Goal: Information Seeking & Learning: Learn about a topic

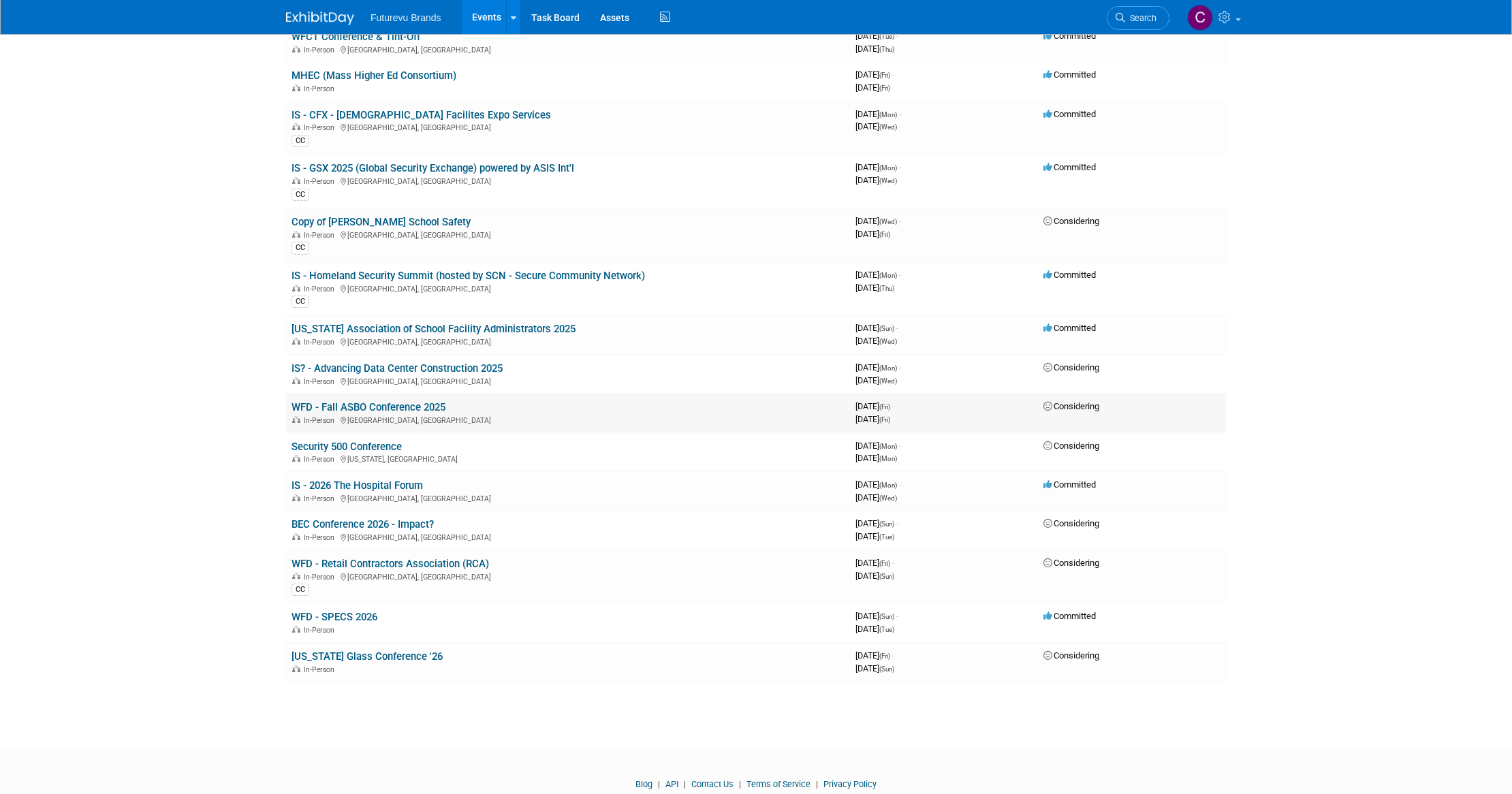
scroll to position [136, 0]
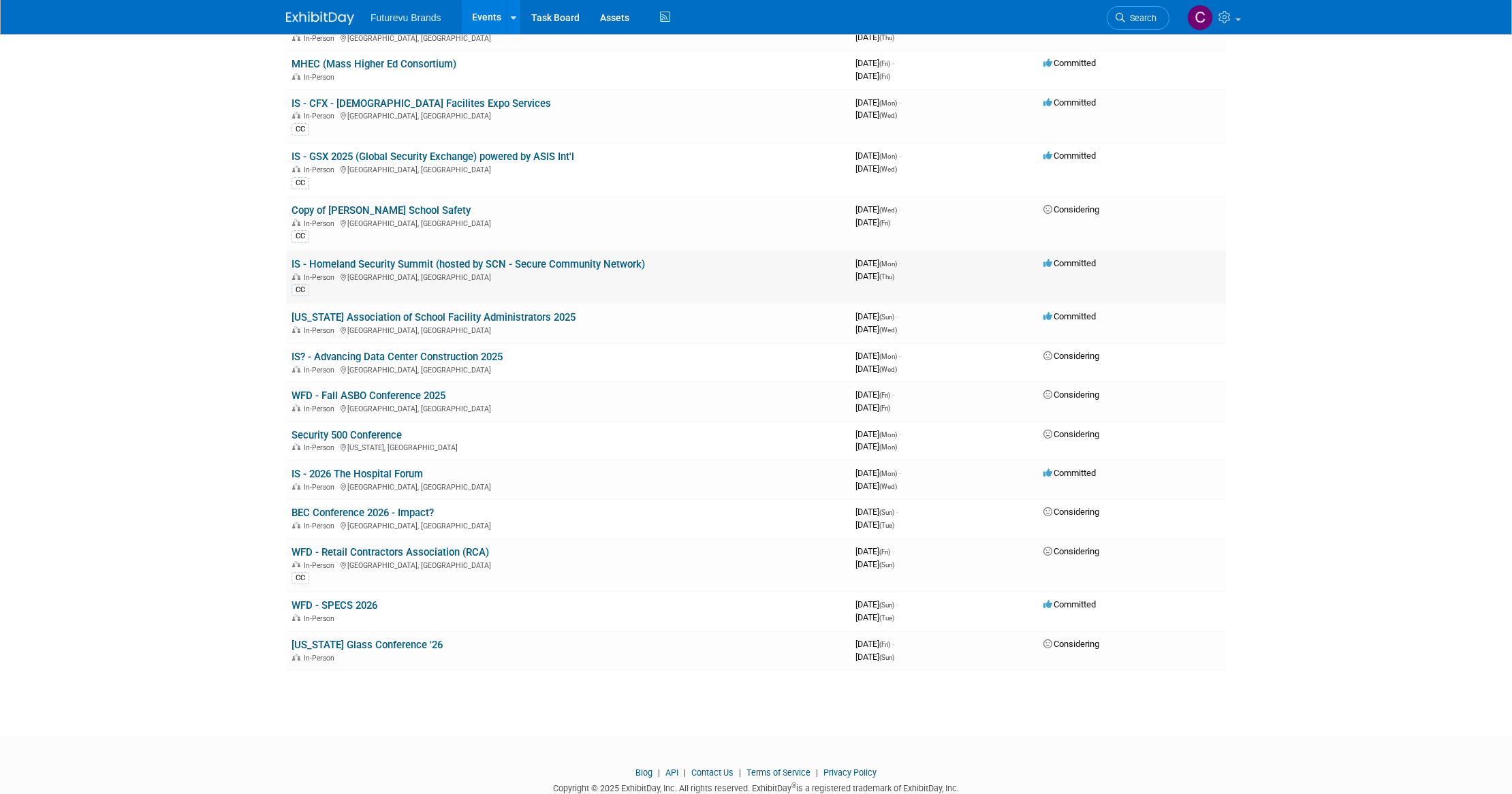
click at [479, 259] on link "IS - Homeland Security Summit (hosted by SCN - Secure Community Network)" at bounding box center [468, 264] width 354 height 13
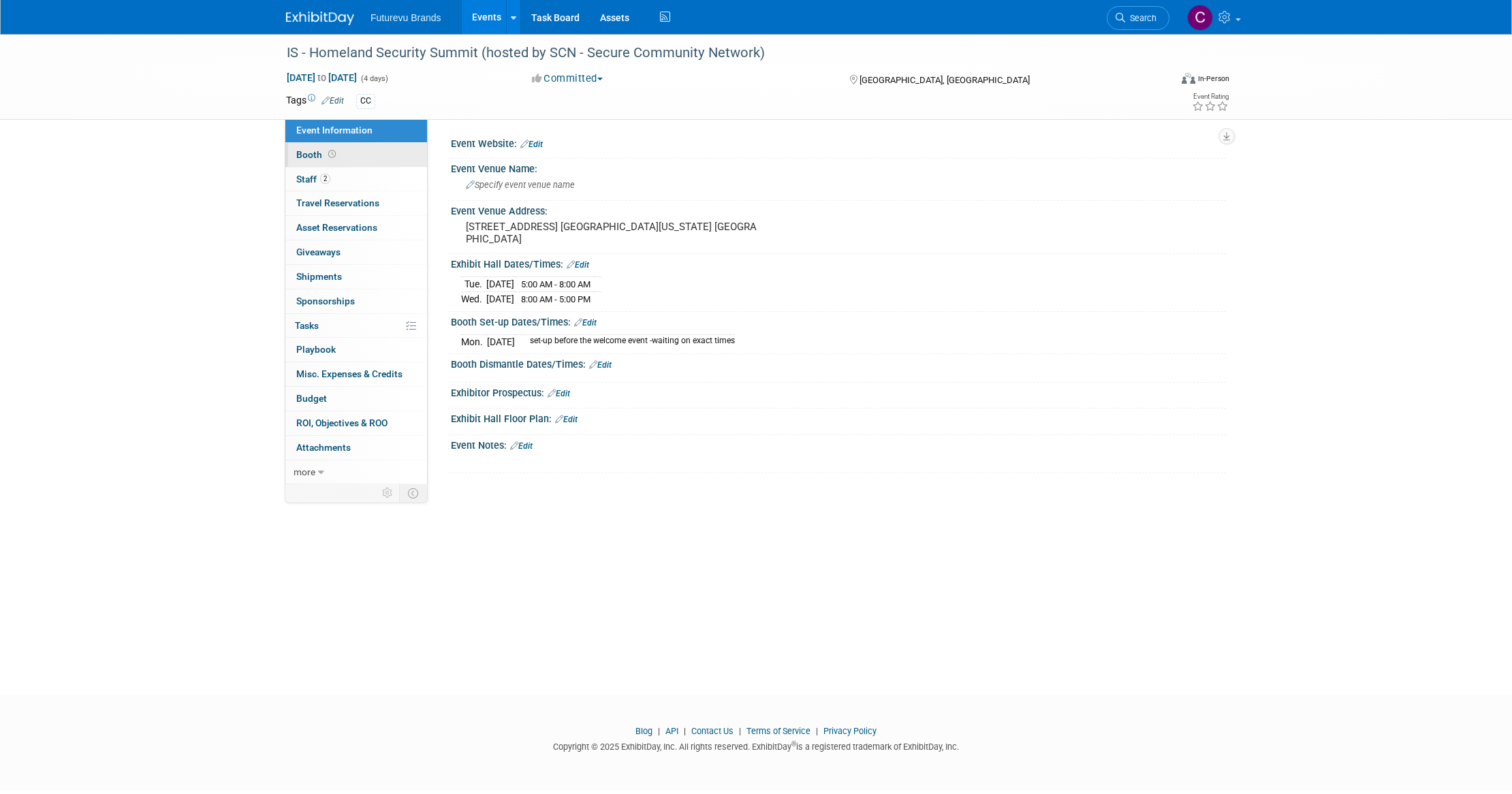
click at [302, 153] on span "Booth" at bounding box center [317, 155] width 43 height 11
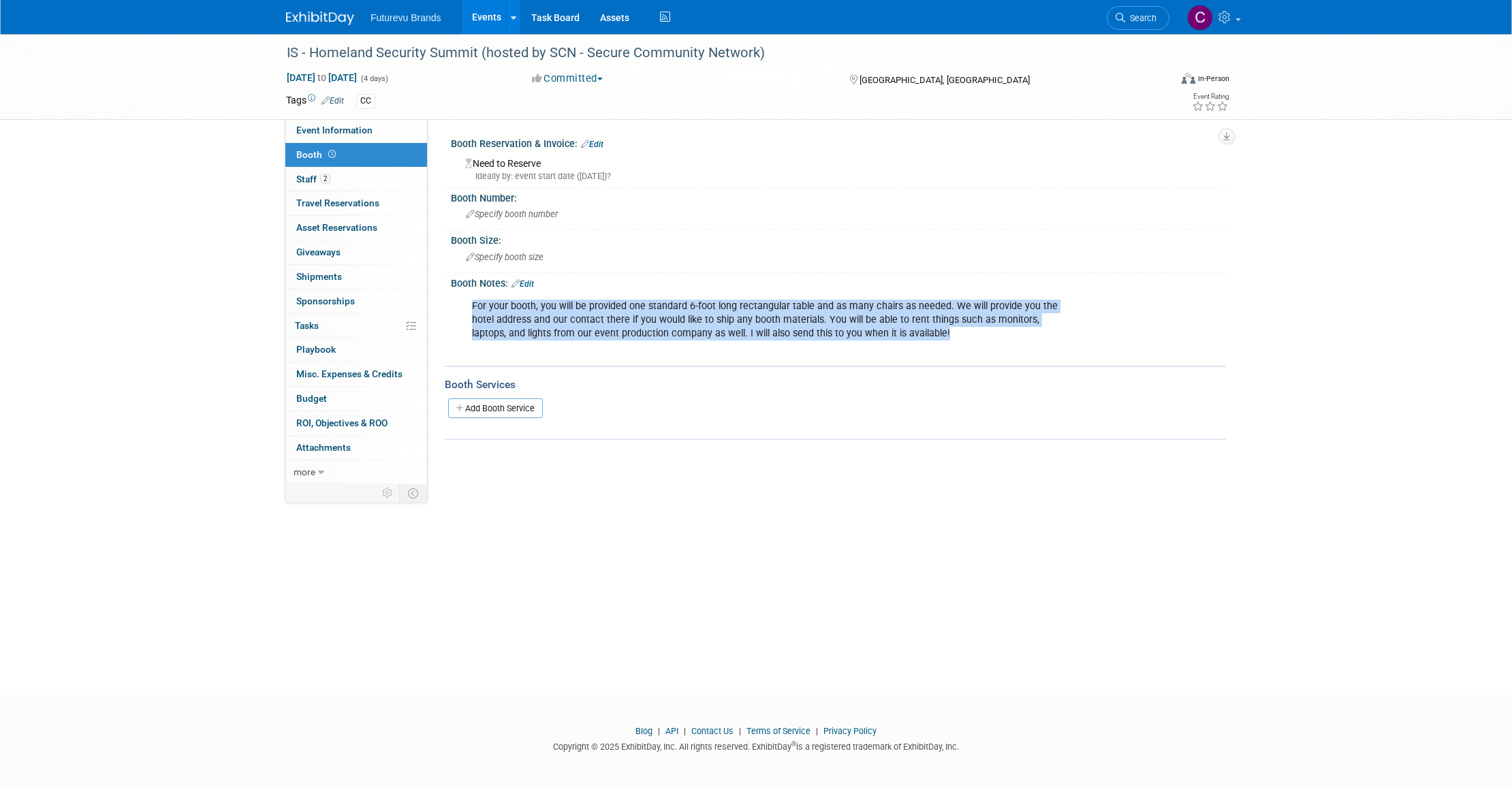
drag, startPoint x: 472, startPoint y: 305, endPoint x: 963, endPoint y: 330, distance: 491.6
click at [963, 330] on div "For your booth, you will be provided one standard 6-foot long rectangular table…" at bounding box center [769, 327] width 613 height 68
copy div "For your booth, you will be provided one standard 6-foot long rectangular table…"
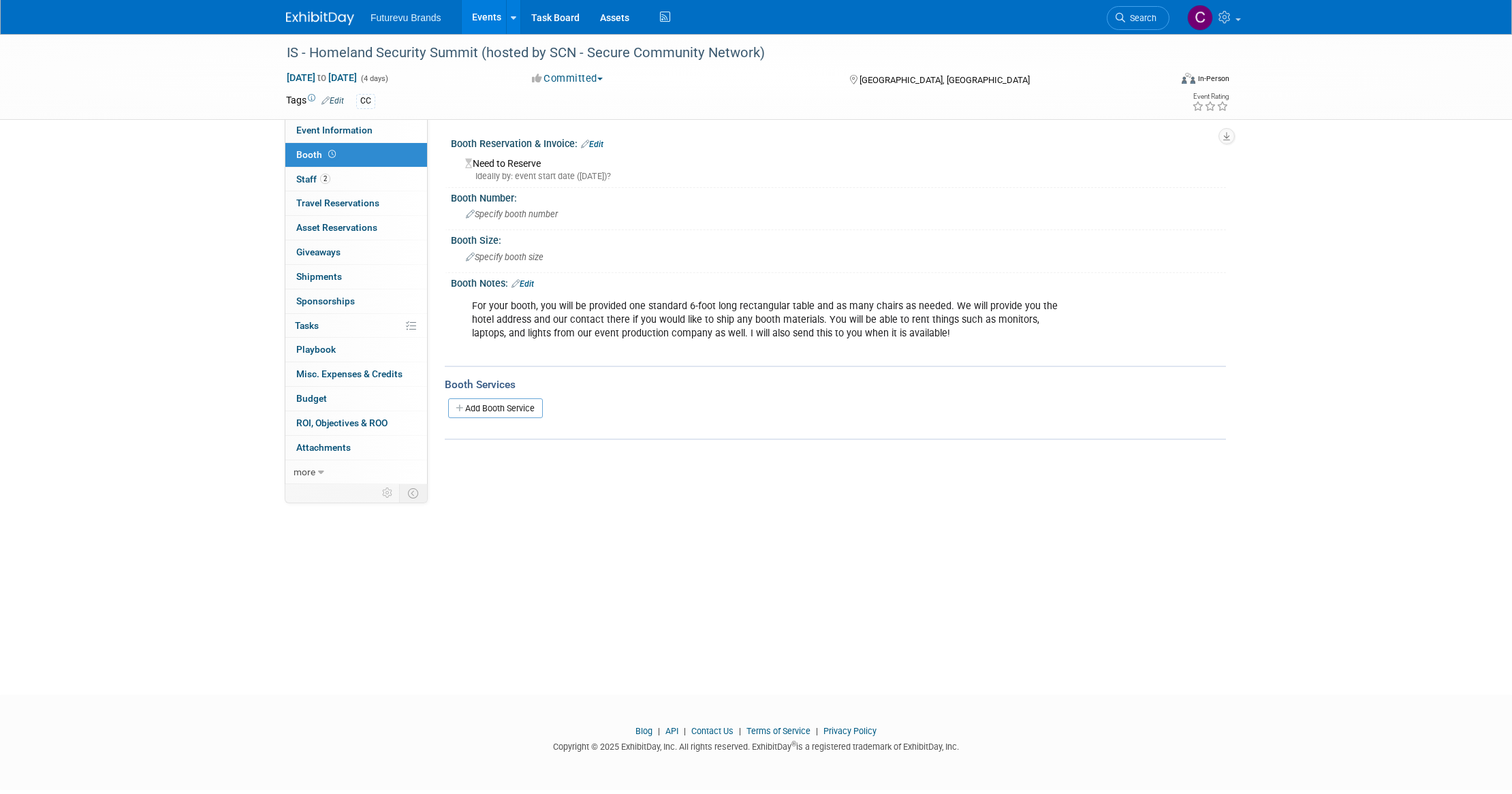
click at [394, 15] on span "Futurevu Brands" at bounding box center [406, 18] width 71 height 11
click at [321, 15] on img at bounding box center [320, 19] width 68 height 14
